Goal: Task Accomplishment & Management: Use online tool/utility

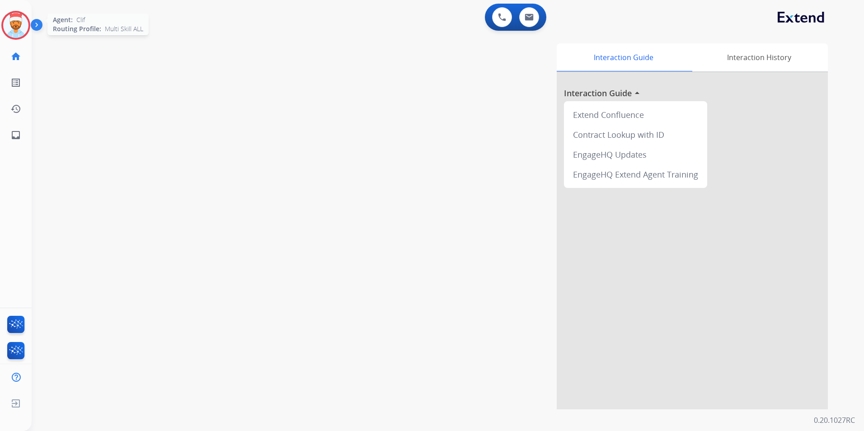
click at [26, 12] on div "Agent: [PERSON_NAME] Profile: Multi Skill ALL" at bounding box center [15, 25] width 29 height 29
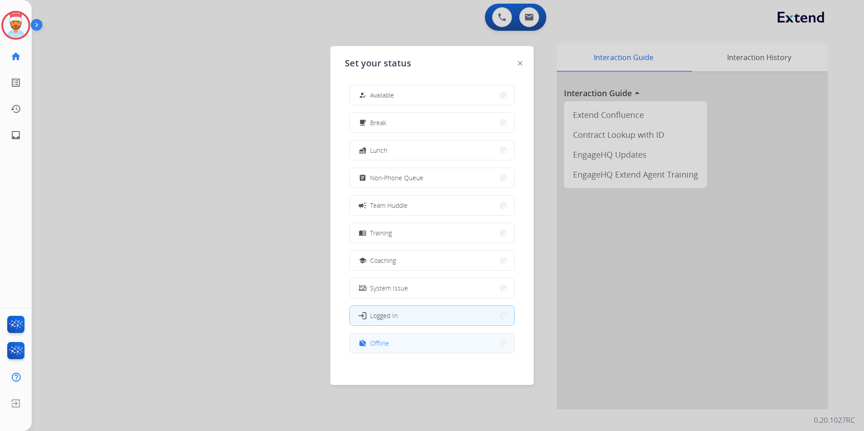
click at [408, 347] on button "work_off Offline" at bounding box center [432, 342] width 164 height 19
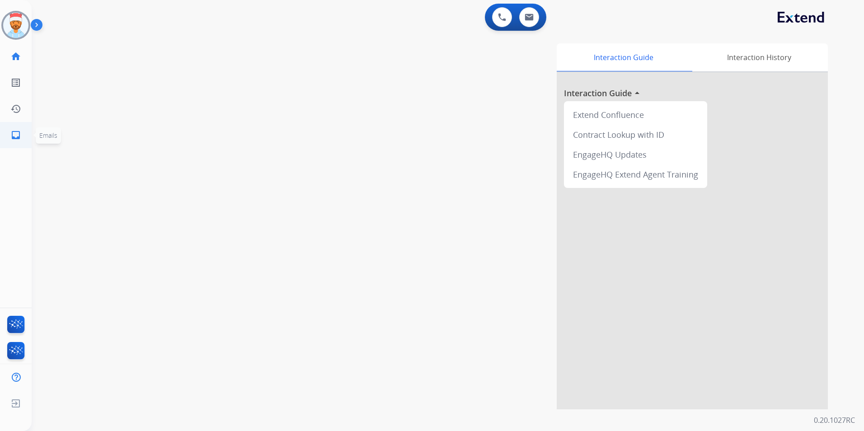
click at [14, 136] on mat-icon "inbox" at bounding box center [15, 135] width 11 height 11
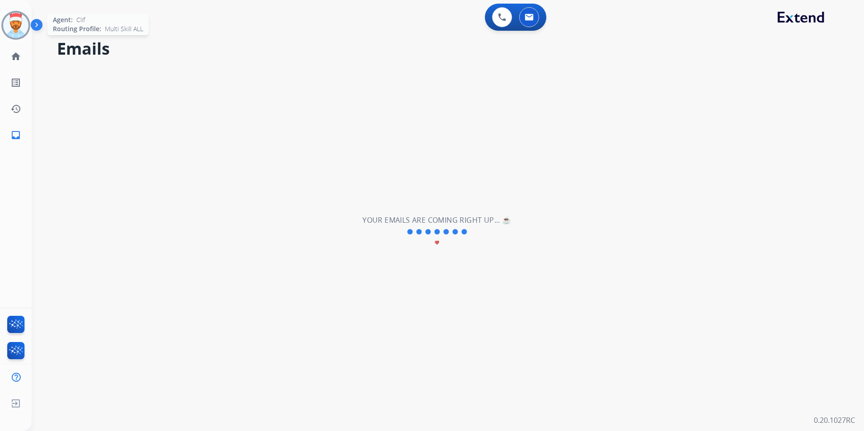
click at [15, 33] on img at bounding box center [15, 25] width 25 height 25
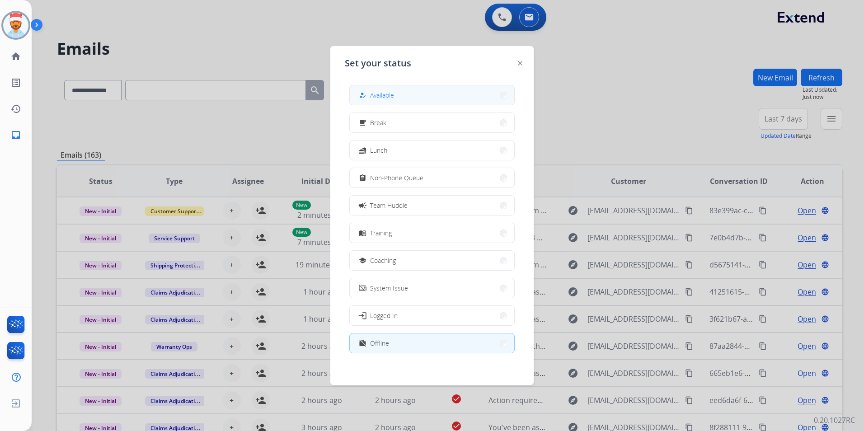
click at [397, 96] on button "how_to_reg Available" at bounding box center [432, 94] width 164 height 19
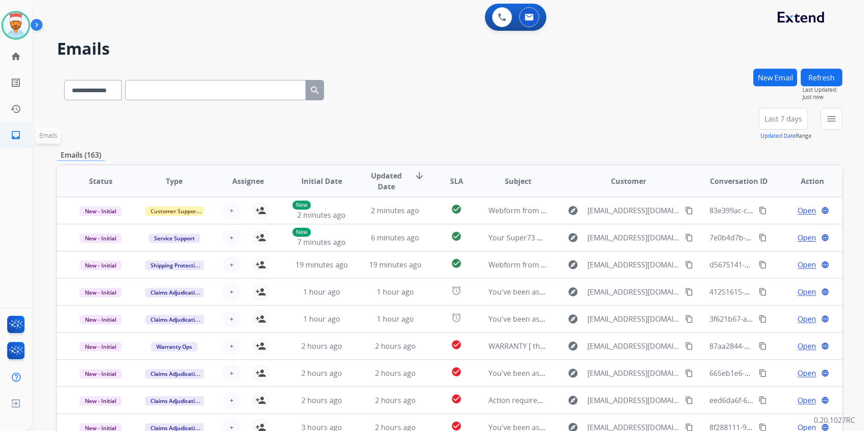
click at [19, 135] on mat-icon "inbox" at bounding box center [15, 135] width 11 height 11
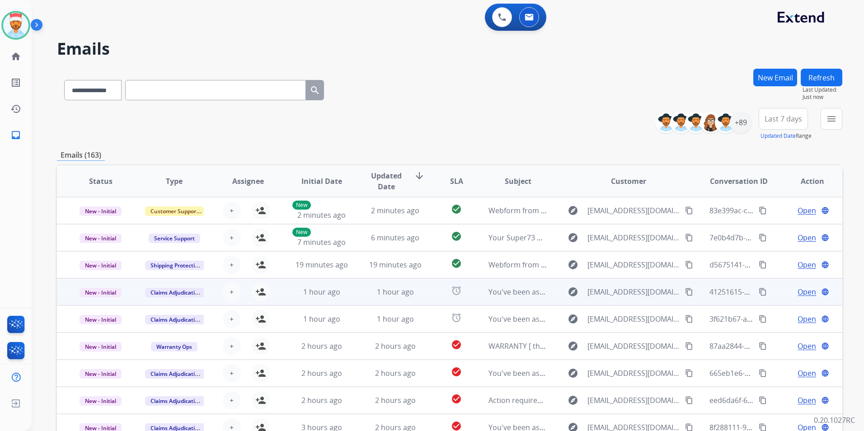
scroll to position [1, 0]
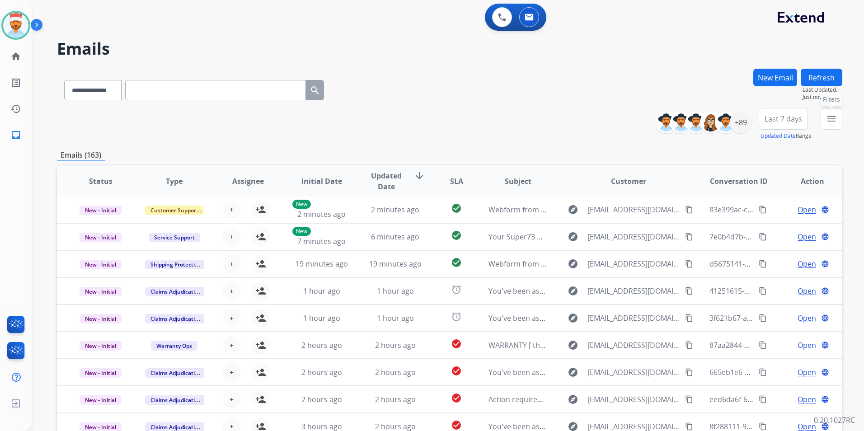
drag, startPoint x: 838, startPoint y: 117, endPoint x: 835, endPoint y: 141, distance: 25.1
click at [837, 117] on button "menu Filters" at bounding box center [832, 119] width 22 height 22
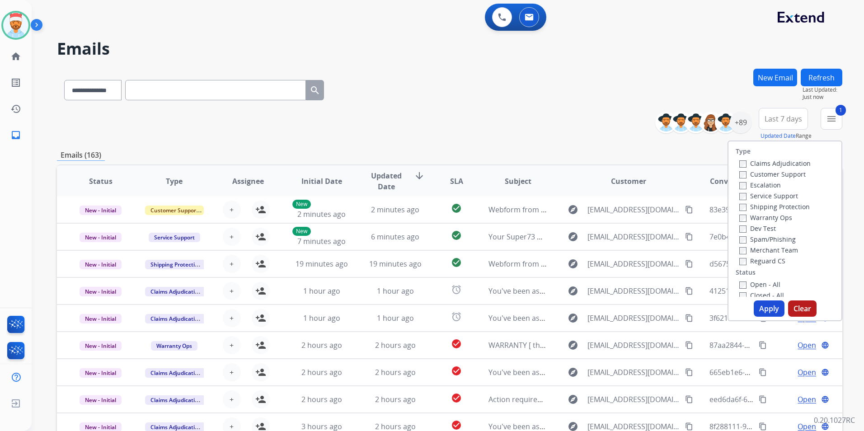
click at [741, 205] on label "Shipping Protection" at bounding box center [774, 206] width 70 height 9
click at [759, 305] on button "Apply" at bounding box center [769, 308] width 31 height 16
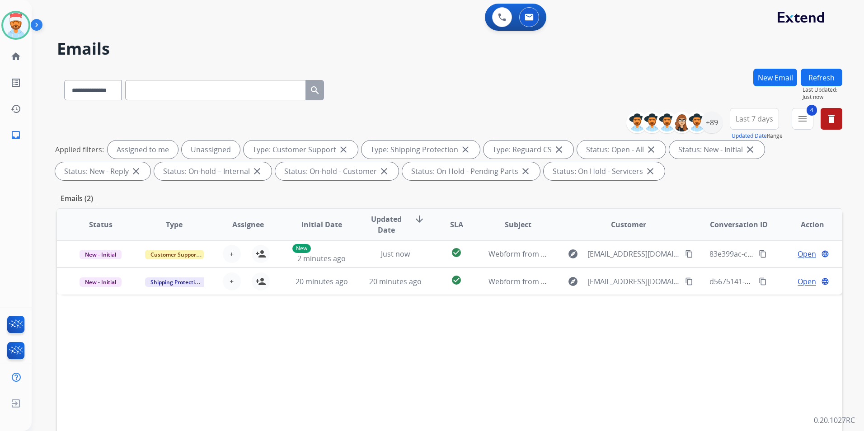
scroll to position [0, 0]
click at [706, 126] on div "+89" at bounding box center [712, 123] width 22 height 22
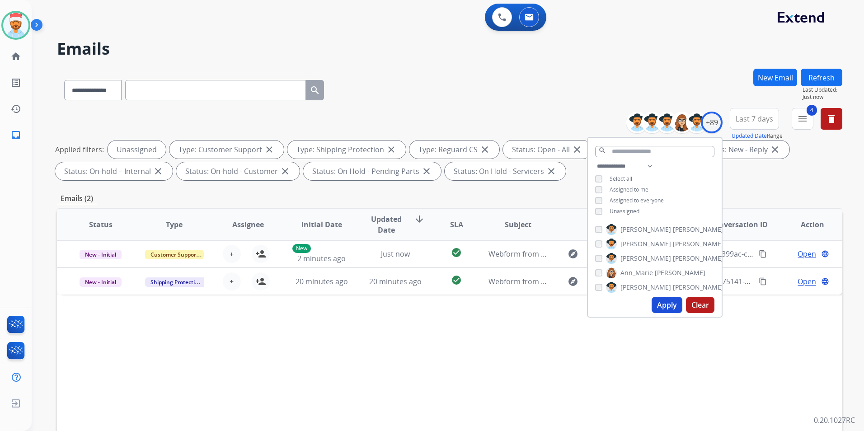
click at [667, 307] on button "Apply" at bounding box center [667, 305] width 31 height 16
click at [414, 350] on div "Status Type Assignee Initial Date Updated Date arrow_downward SLA Subject Custo…" at bounding box center [449, 359] width 785 height 303
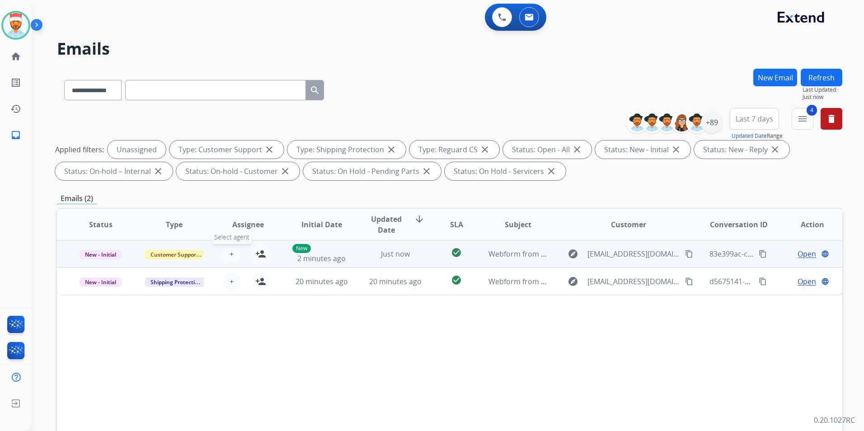
click at [230, 253] on span "+" at bounding box center [232, 254] width 4 height 11
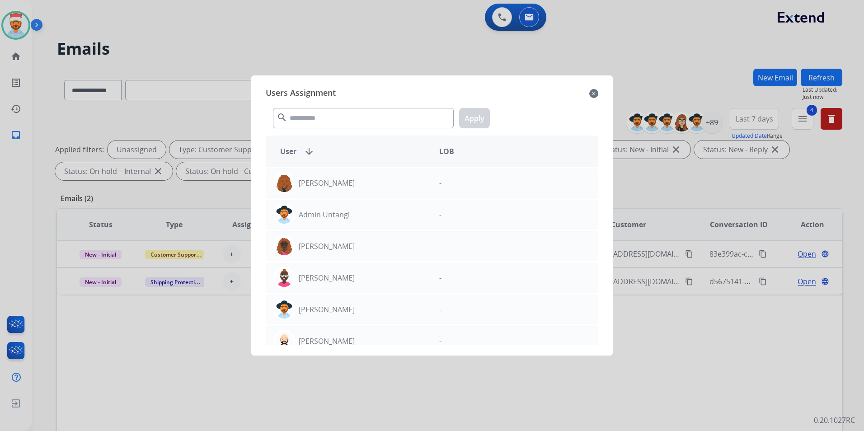
click at [100, 357] on div at bounding box center [432, 215] width 864 height 431
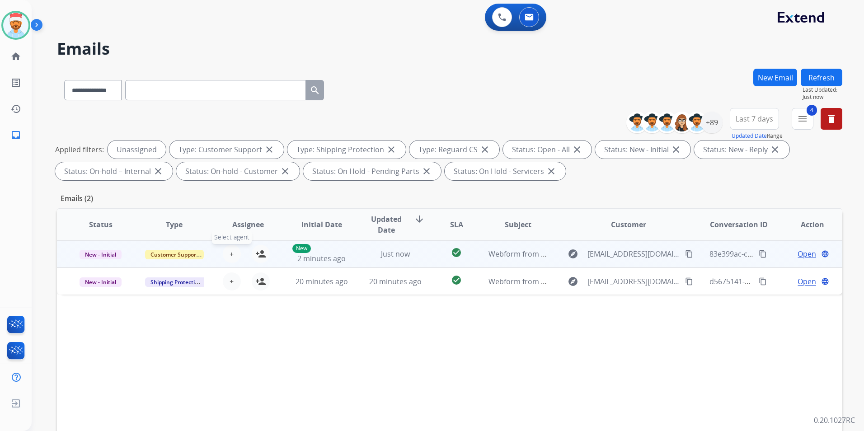
click at [232, 252] on span "+" at bounding box center [232, 254] width 4 height 11
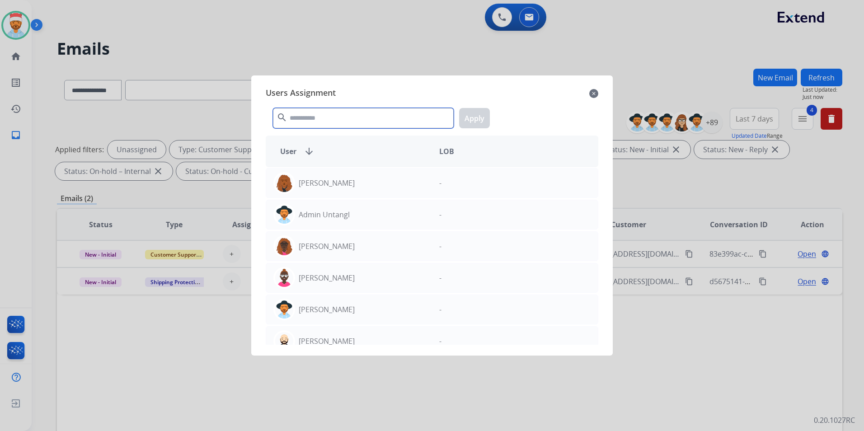
click at [336, 113] on input "text" at bounding box center [363, 118] width 181 height 20
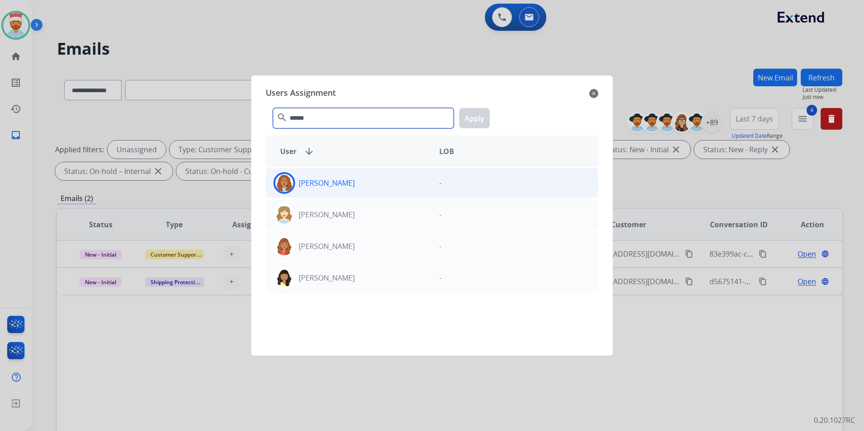
type input "******"
click at [357, 177] on div "[PERSON_NAME]" at bounding box center [349, 183] width 166 height 22
click at [474, 121] on button "Apply" at bounding box center [474, 118] width 31 height 20
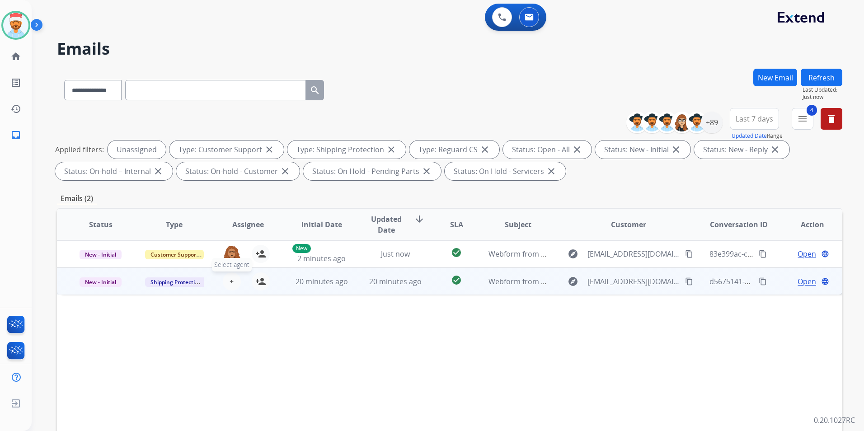
click at [233, 280] on button "+ Select agent" at bounding box center [232, 281] width 18 height 18
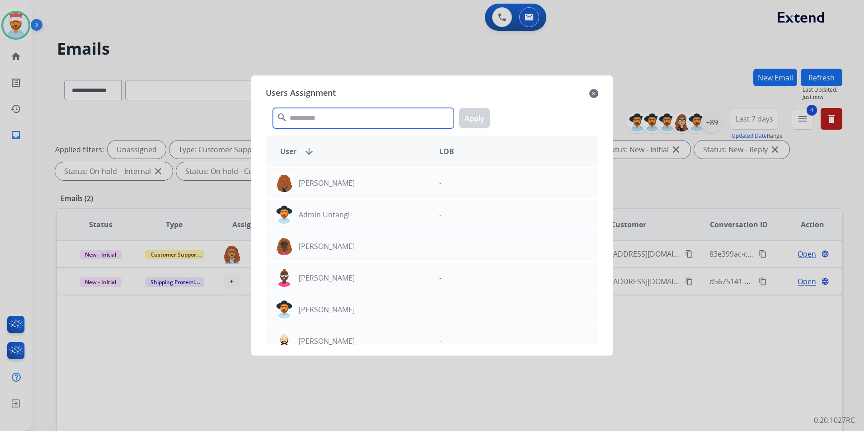
click at [340, 122] on input "text" at bounding box center [363, 118] width 181 height 20
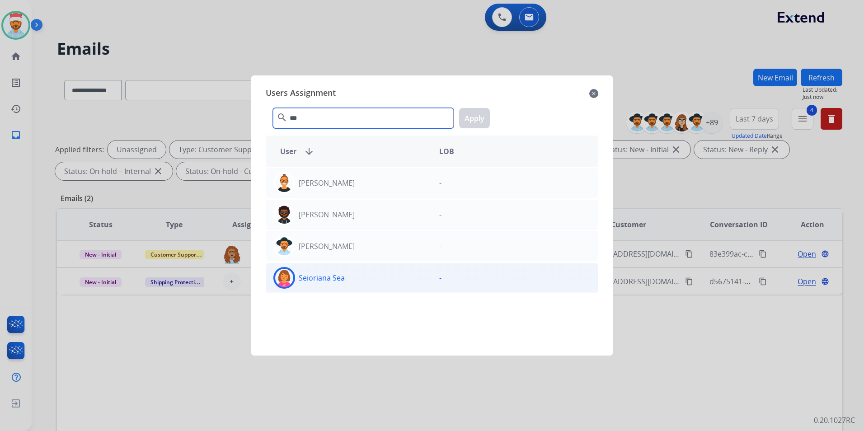
type input "***"
click at [330, 285] on div "Seioriana Sea" at bounding box center [349, 278] width 166 height 22
click at [478, 117] on button "Apply" at bounding box center [474, 118] width 31 height 20
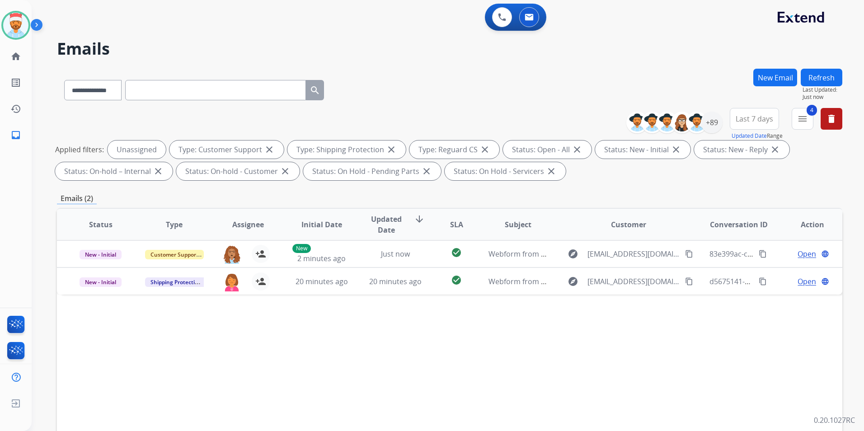
click at [824, 80] on button "Refresh" at bounding box center [822, 78] width 42 height 18
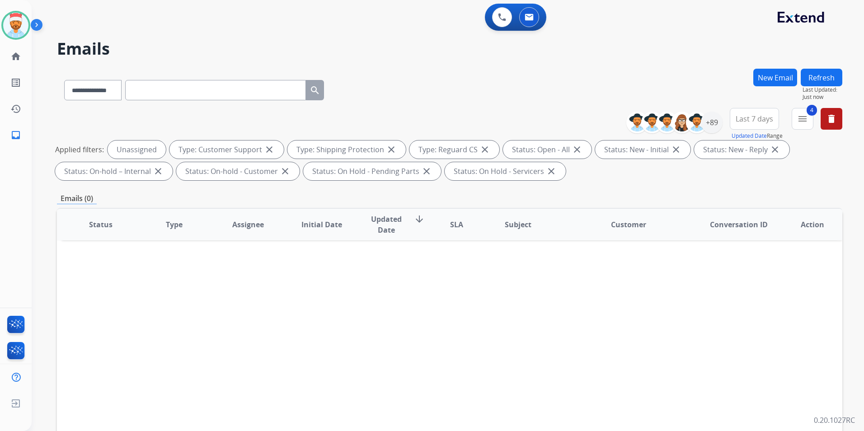
click at [799, 124] on button "4 menu" at bounding box center [803, 119] width 22 height 22
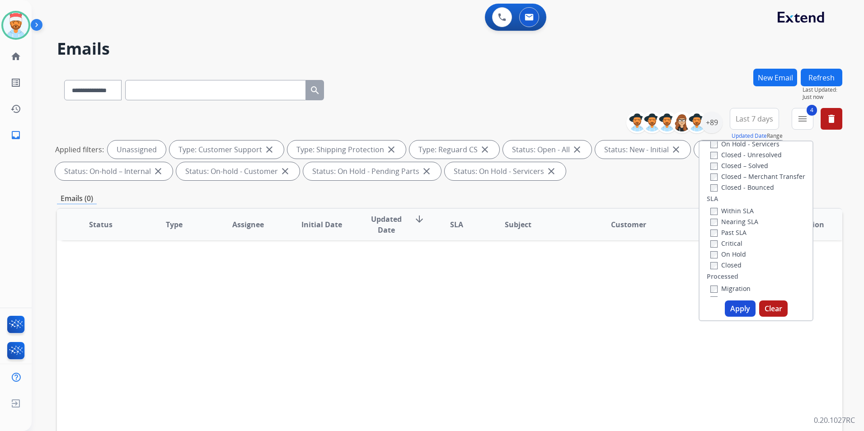
scroll to position [226, 0]
click at [731, 306] on button "Apply" at bounding box center [740, 308] width 31 height 16
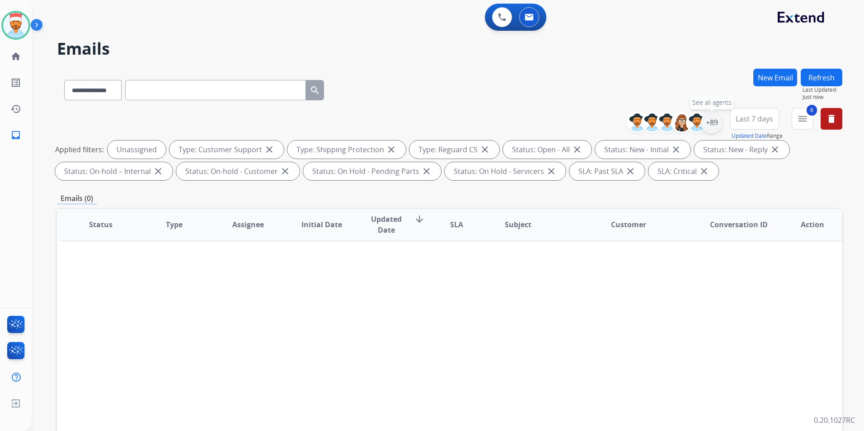
click at [710, 127] on div "+89" at bounding box center [712, 123] width 22 height 22
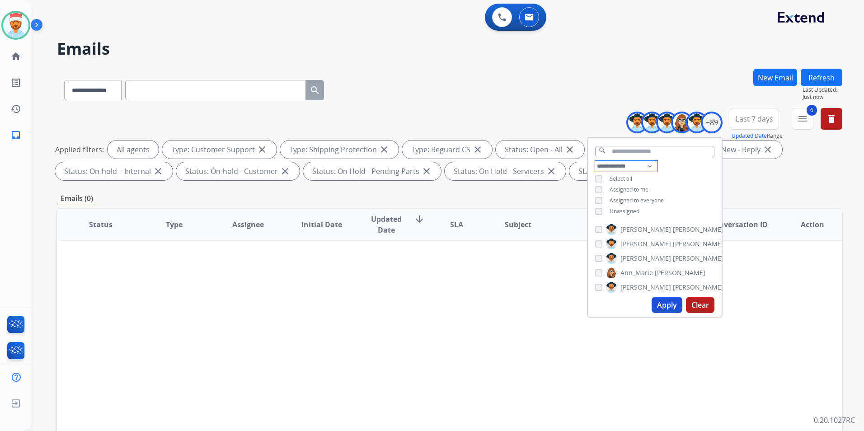
click at [650, 166] on select "**********" at bounding box center [626, 166] width 62 height 11
select select "**********"
click at [595, 161] on select "**********" at bounding box center [626, 166] width 62 height 11
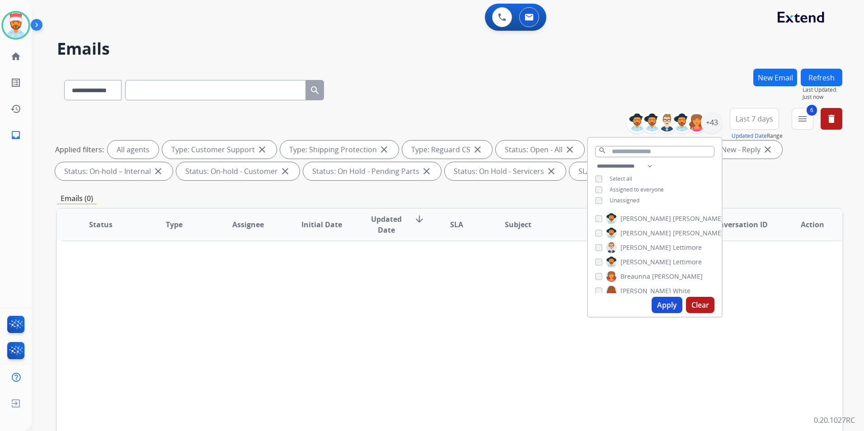
click at [598, 195] on div "**********" at bounding box center [655, 184] width 134 height 47
click at [662, 299] on button "Apply" at bounding box center [667, 305] width 31 height 16
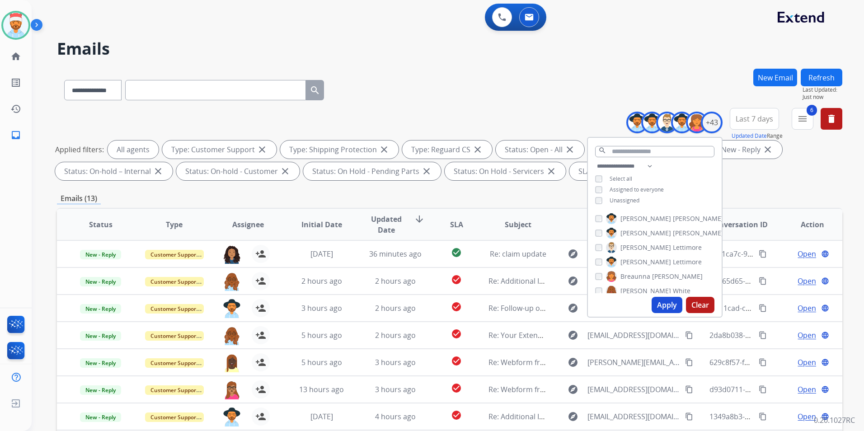
click at [666, 304] on button "Apply" at bounding box center [667, 305] width 31 height 16
click at [791, 189] on div "**********" at bounding box center [449, 313] width 785 height 489
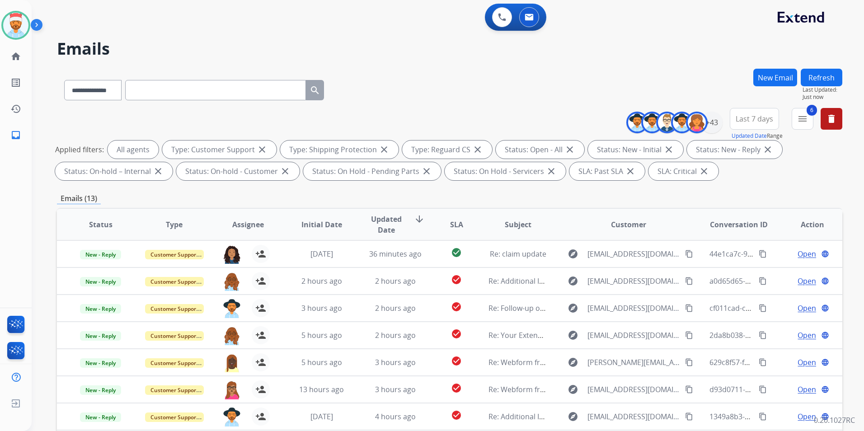
click at [747, 118] on span "Last 7 days" at bounding box center [755, 119] width 38 height 4
click at [744, 232] on div "Last 90 days" at bounding box center [752, 229] width 50 height 14
click at [796, 126] on button "6 menu Filters" at bounding box center [803, 119] width 22 height 22
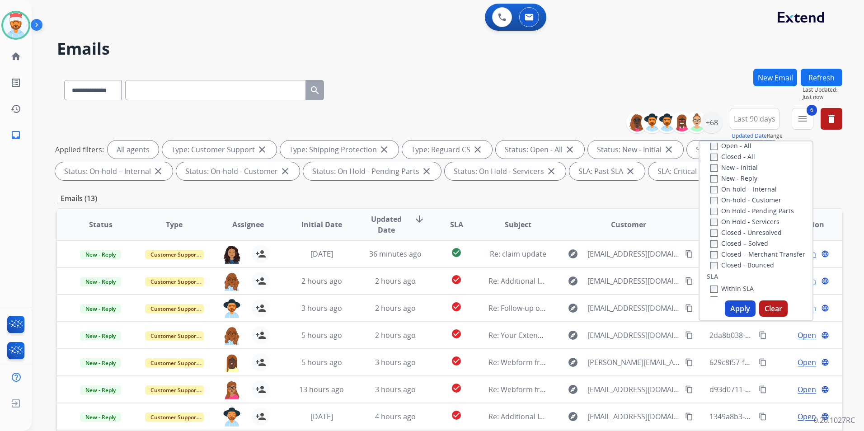
scroll to position [136, 0]
click at [656, 201] on div "Emails (13)" at bounding box center [449, 198] width 785 height 11
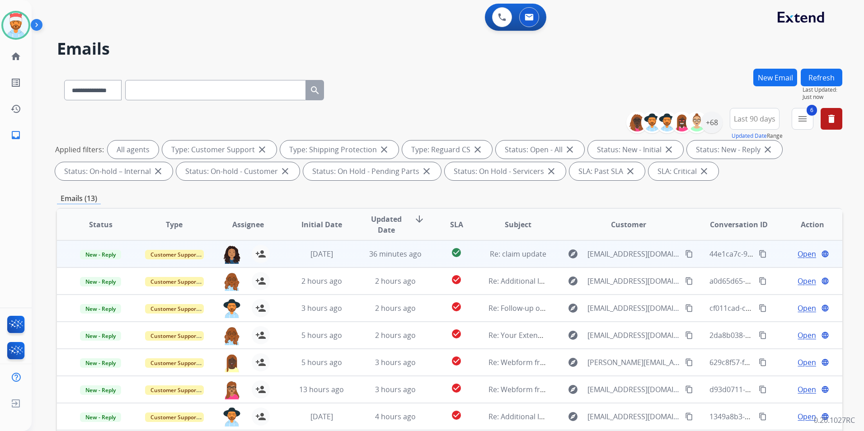
scroll to position [1, 0]
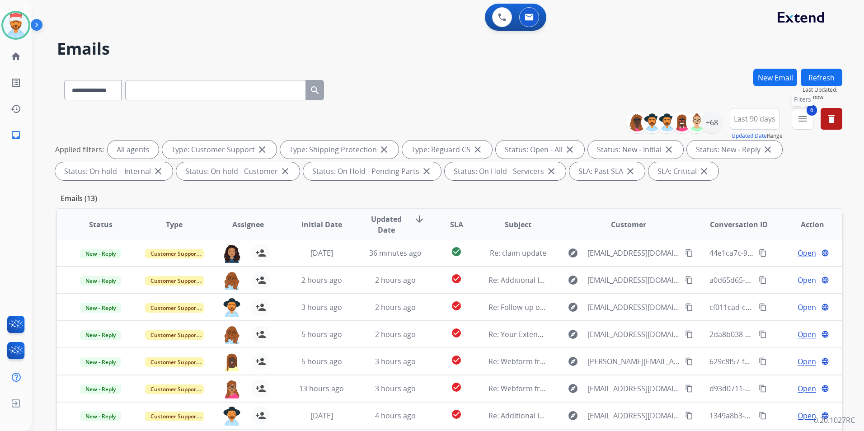
click at [800, 127] on button "6 menu Filters" at bounding box center [803, 119] width 22 height 22
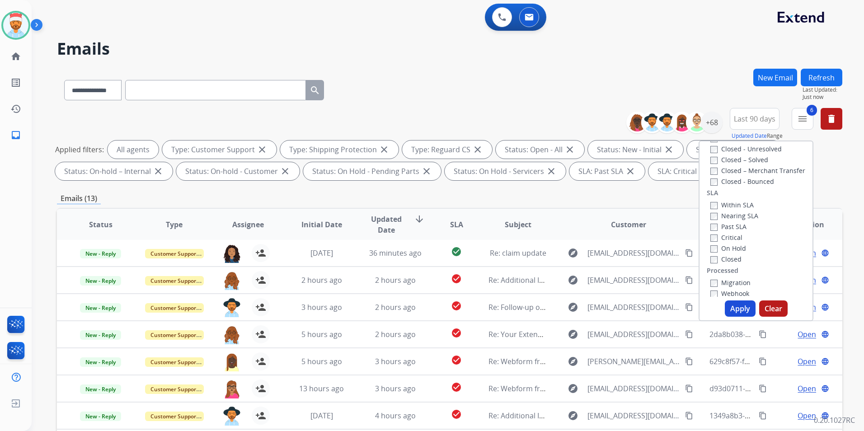
scroll to position [226, 0]
click at [745, 309] on button "Apply" at bounding box center [740, 308] width 31 height 16
